Goal: Information Seeking & Learning: Learn about a topic

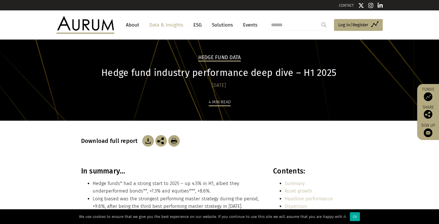
click at [222, 57] on h2 "Hedge Fund Data" at bounding box center [219, 58] width 43 height 7
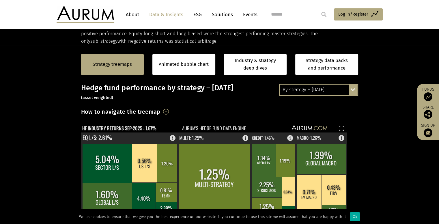
scroll to position [109, 0]
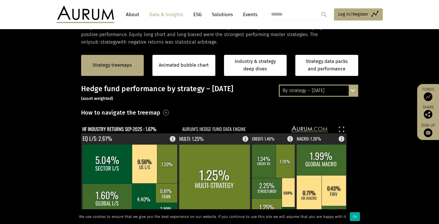
click at [97, 96] on small "(asset weighted)" at bounding box center [97, 98] width 32 height 5
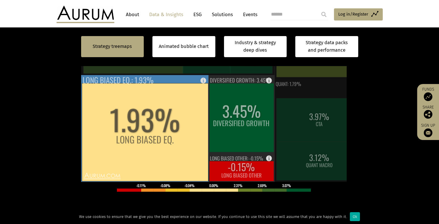
scroll to position [162, 0]
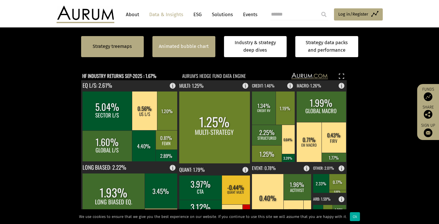
click at [195, 50] on div "Animated bubble chart" at bounding box center [184, 46] width 63 height 21
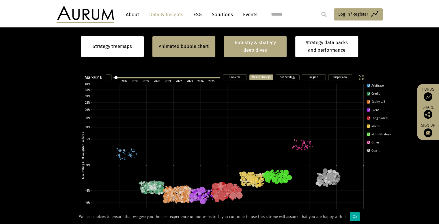
click at [252, 54] on link "Industry & strategy deep dives" at bounding box center [255, 46] width 63 height 21
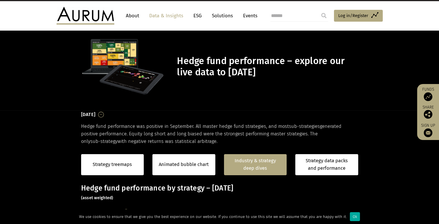
scroll to position [118, 0]
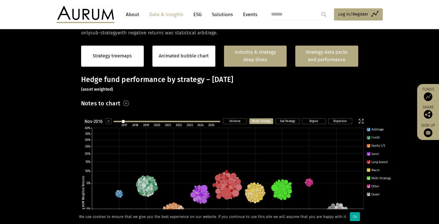
click at [324, 53] on link "Strategy data packs and performance" at bounding box center [327, 56] width 63 height 21
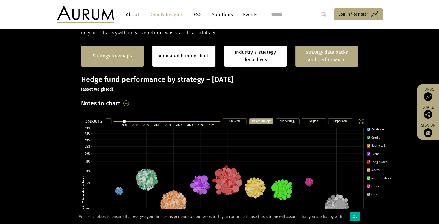
click at [101, 55] on link "Strategy treemaps" at bounding box center [112, 56] width 39 height 8
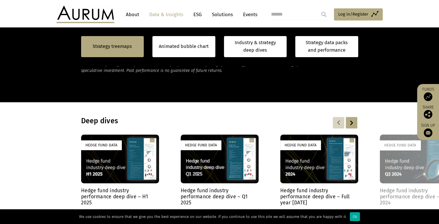
scroll to position [415, 0]
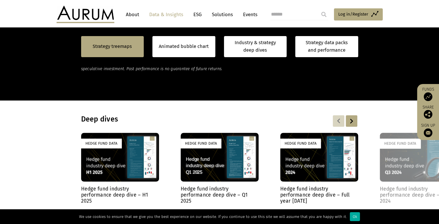
click at [109, 161] on div "Hedge Fund Data" at bounding box center [120, 157] width 78 height 49
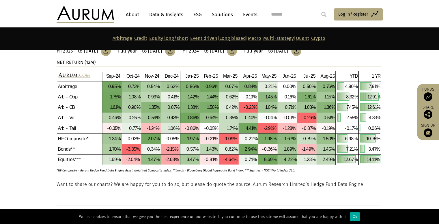
scroll to position [246, 0]
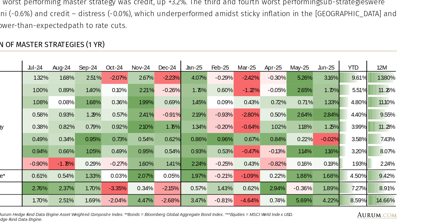
scroll to position [1203, 0]
